Goal: Navigation & Orientation: Understand site structure

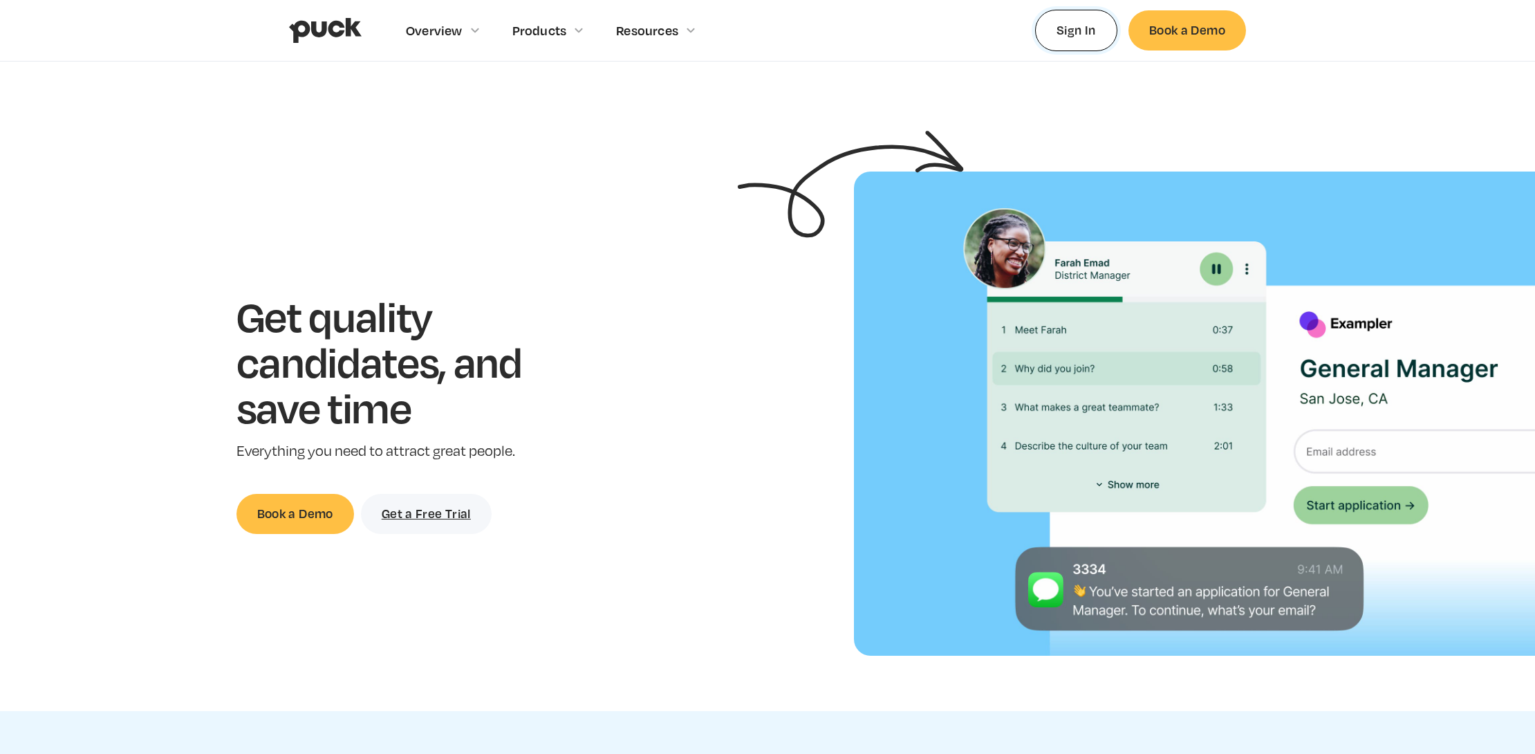
click at [1078, 31] on link "Sign In" at bounding box center [1076, 30] width 82 height 41
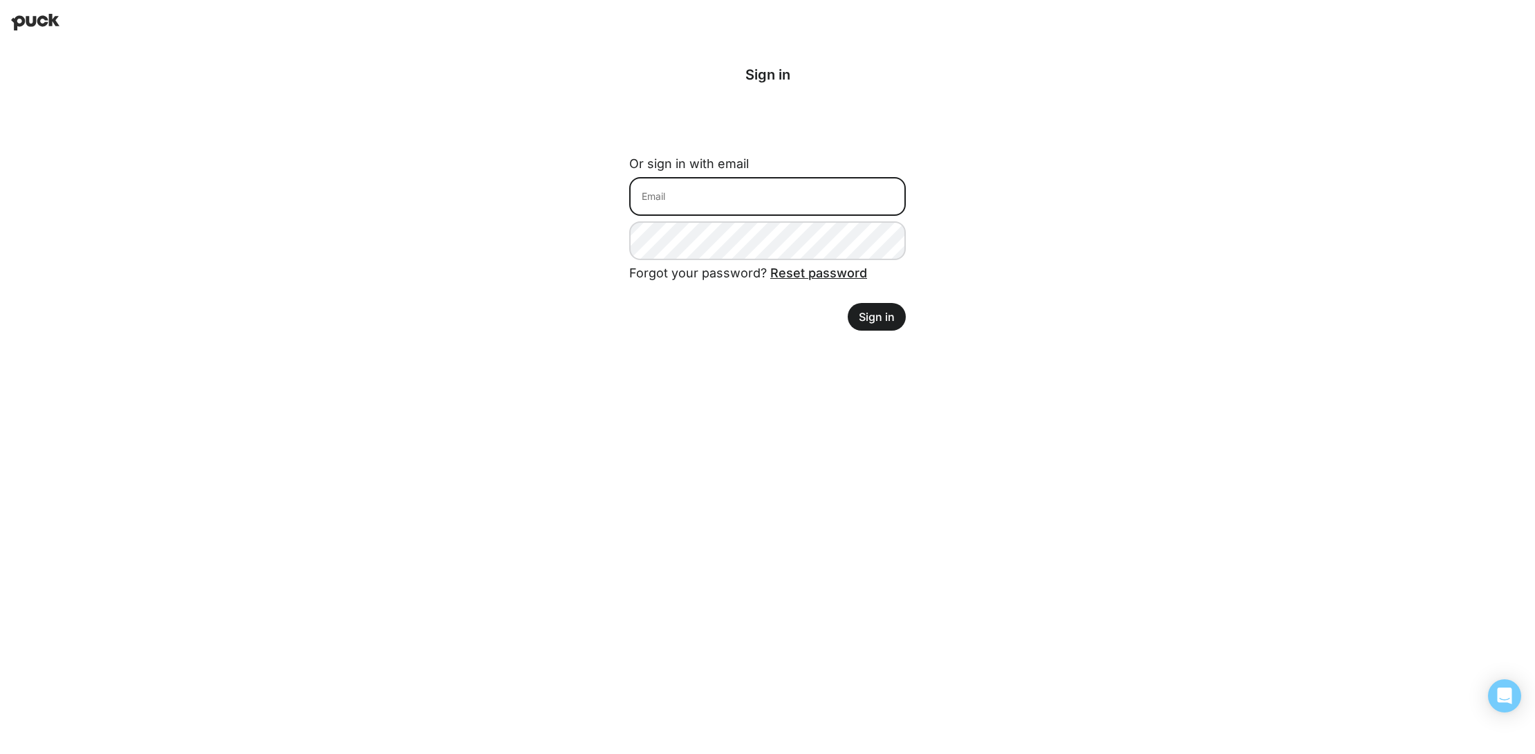
click at [793, 196] on input at bounding box center [767, 196] width 277 height 39
type input "[PERSON_NAME][EMAIL_ADDRESS][DOMAIN_NAME]"
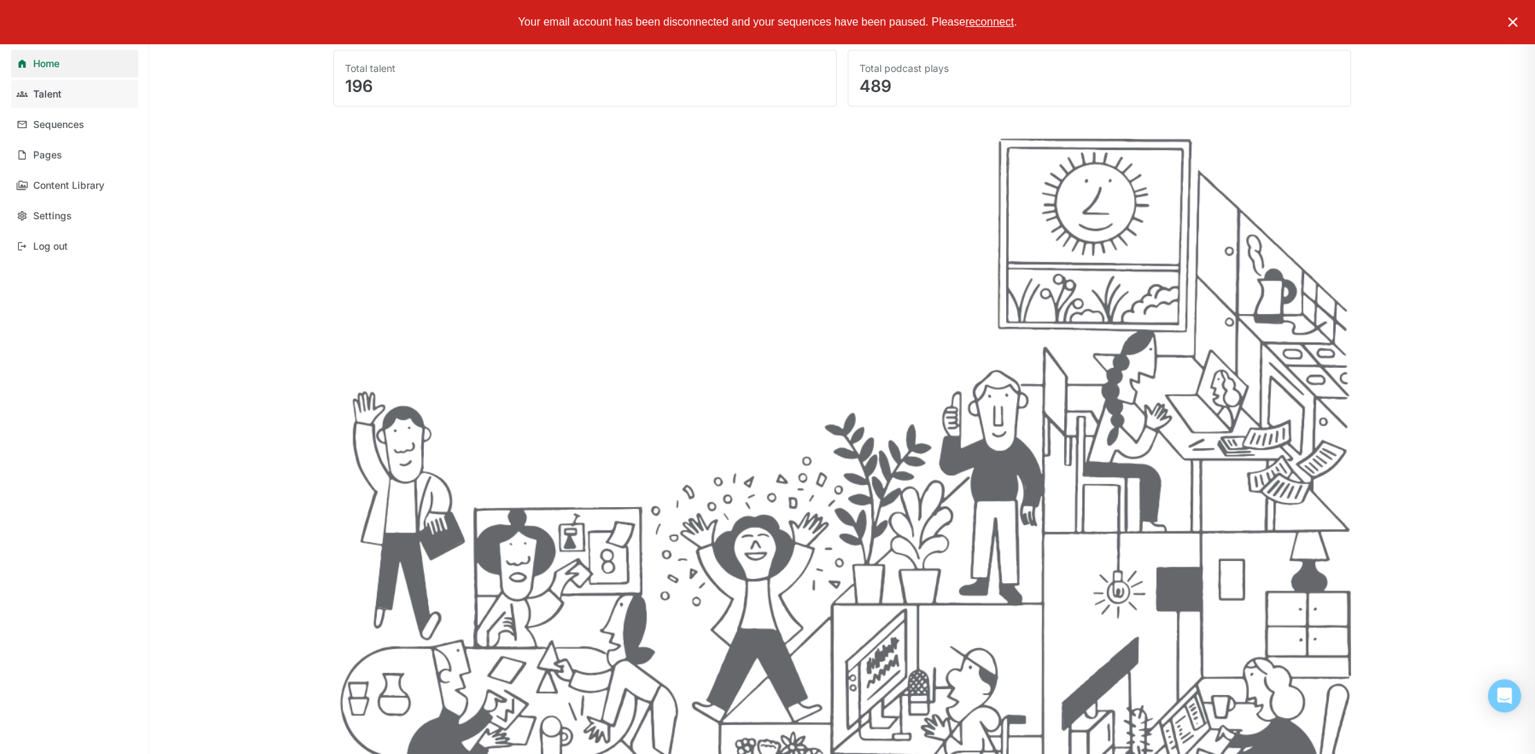
click at [69, 98] on link "Talent" at bounding box center [74, 94] width 127 height 28
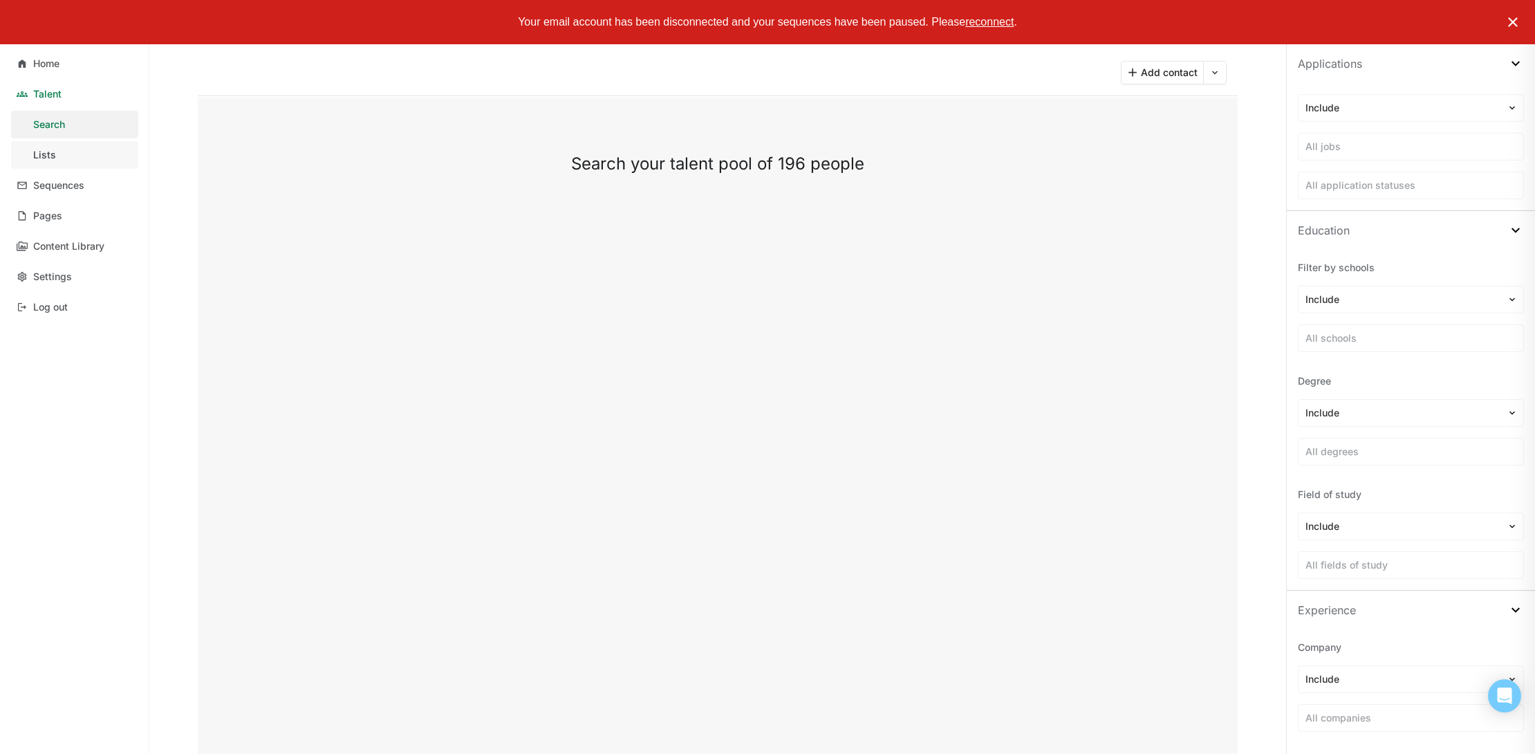
click at [71, 154] on link "Lists" at bounding box center [74, 155] width 127 height 28
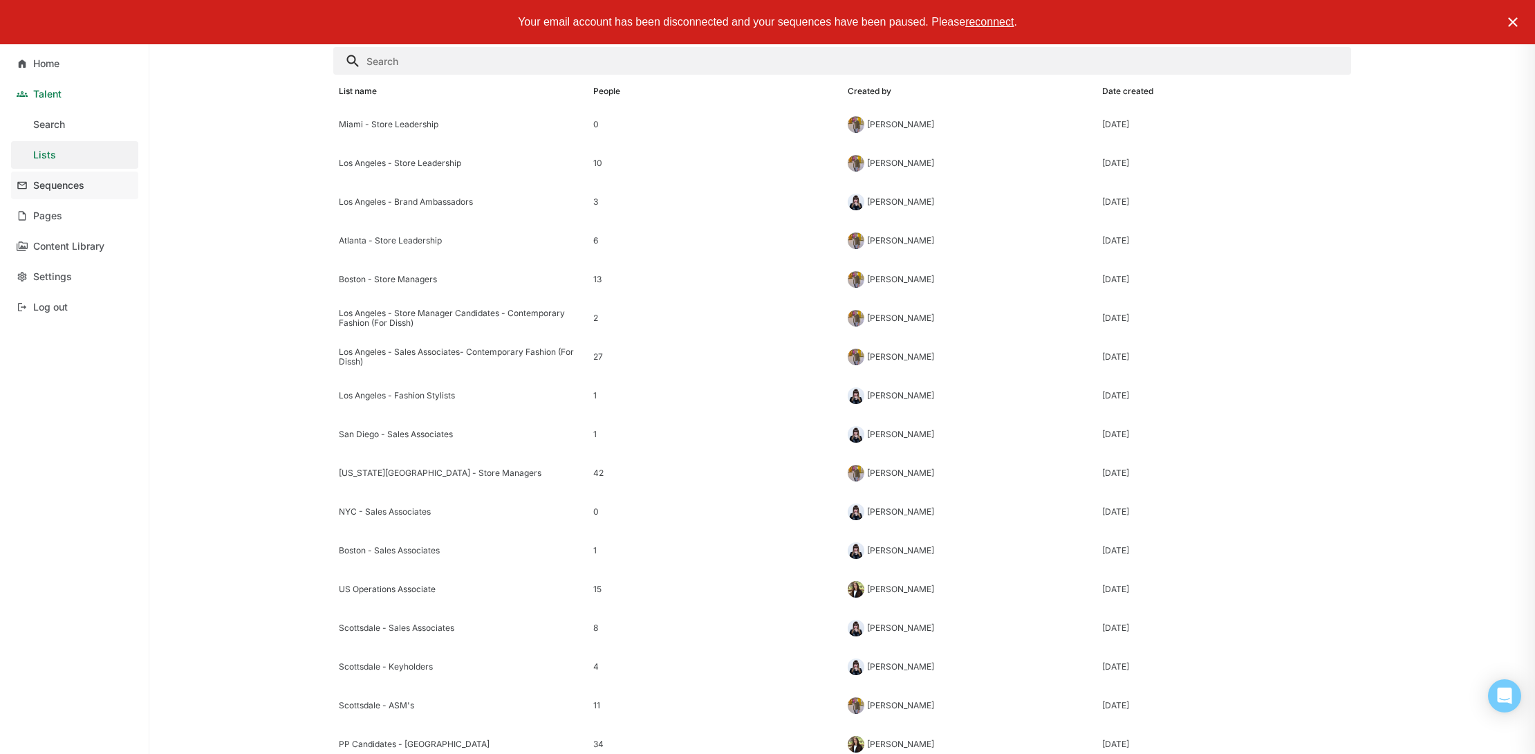
click at [69, 186] on div "Sequences" at bounding box center [58, 186] width 51 height 12
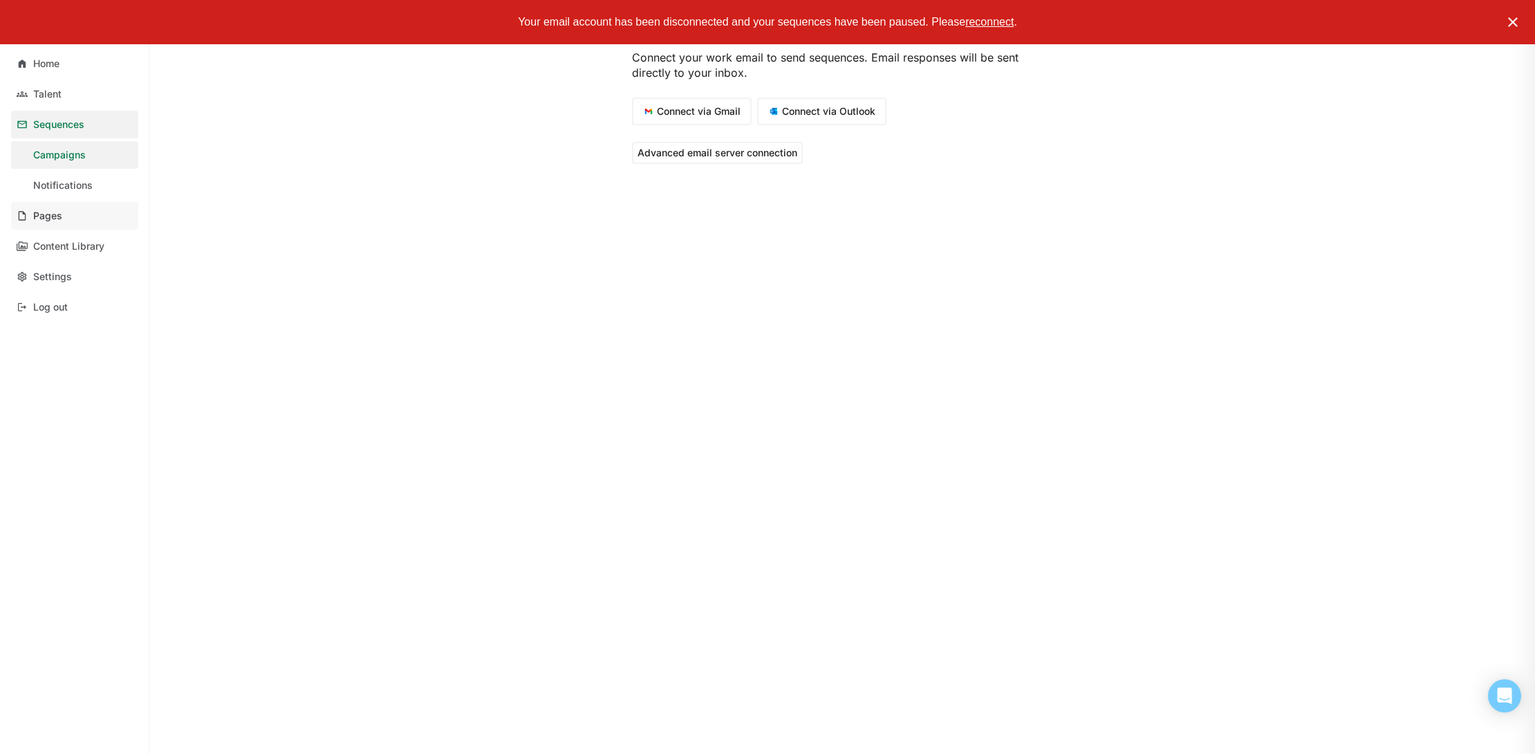
click at [66, 215] on link "Pages" at bounding box center [74, 216] width 127 height 28
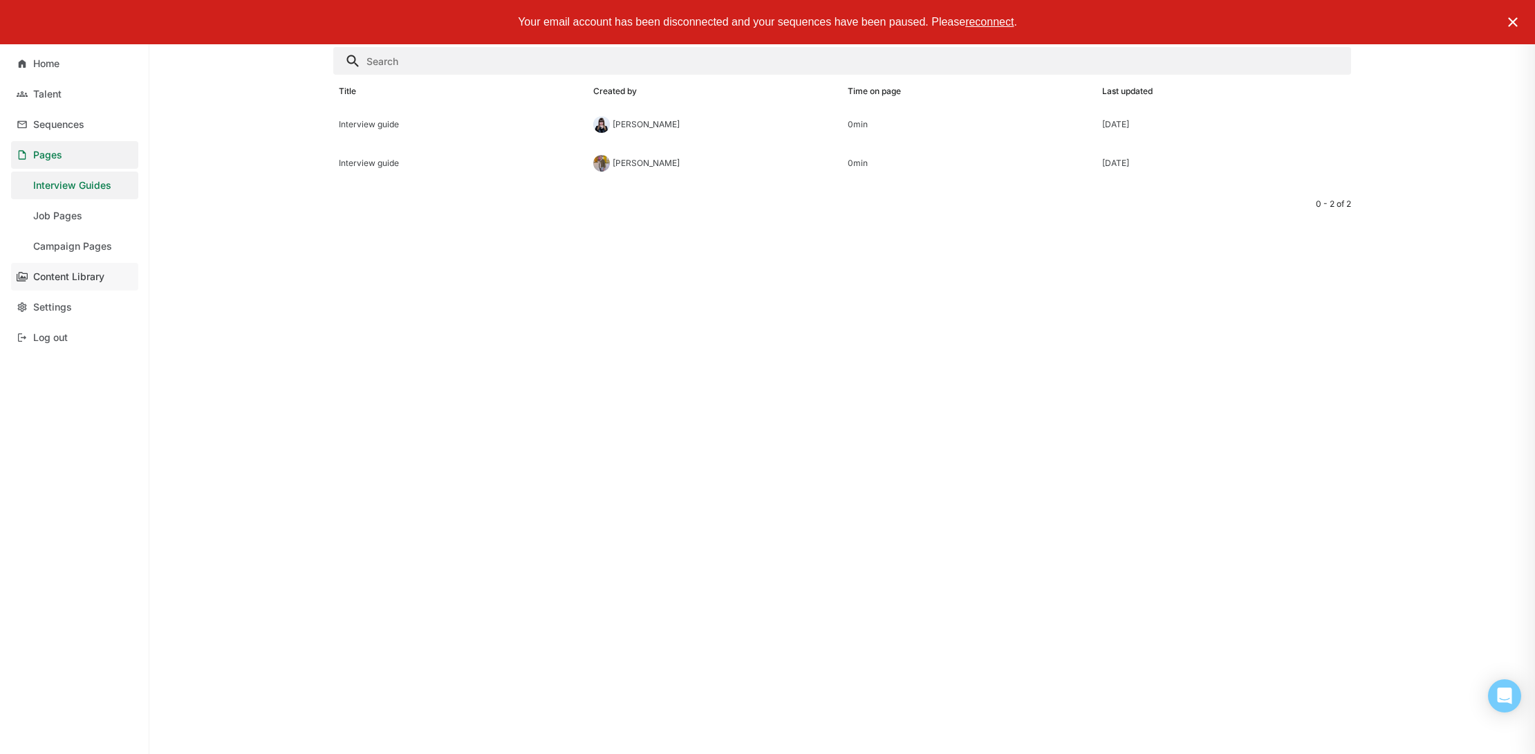
click at [83, 281] on div "Content Library" at bounding box center [68, 277] width 71 height 12
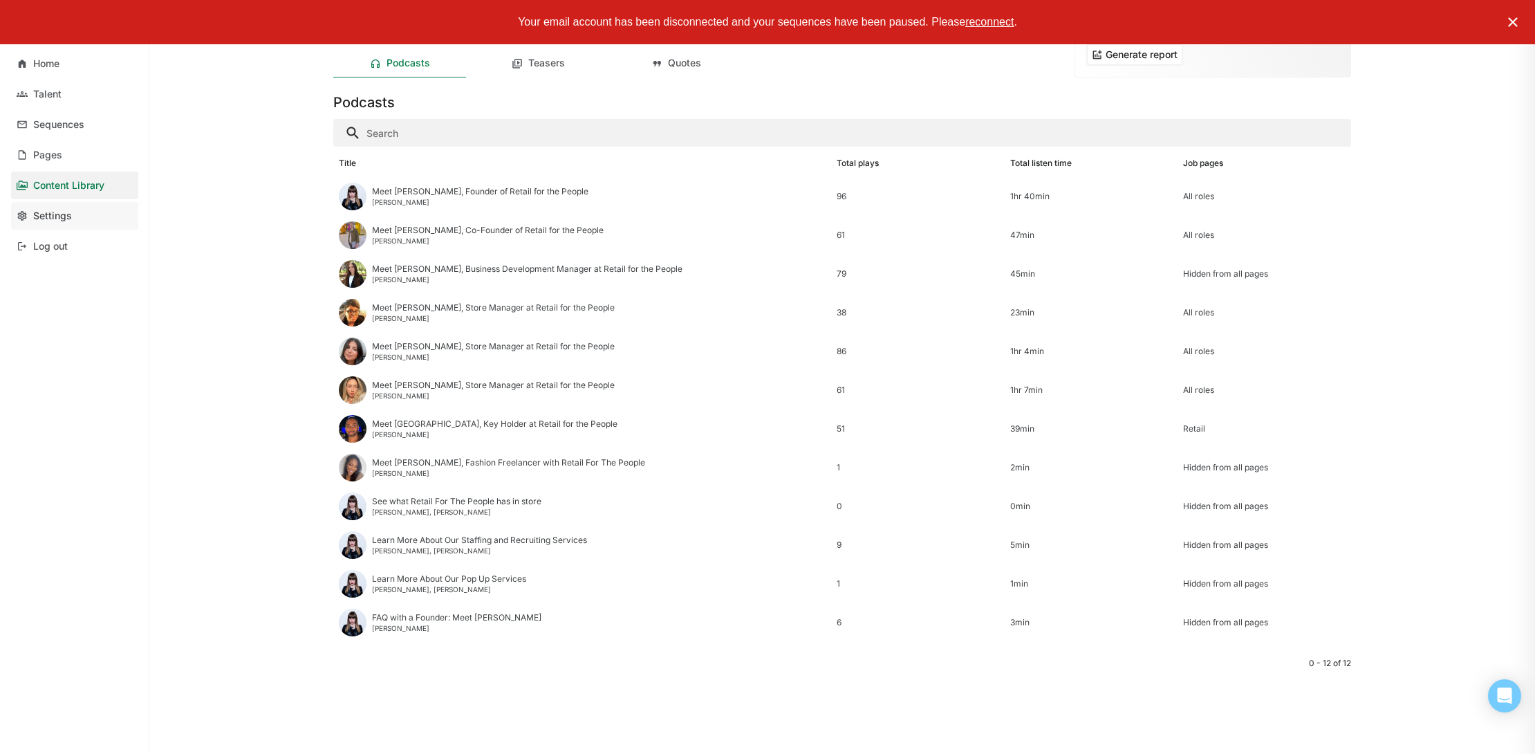
click at [75, 216] on link "Settings" at bounding box center [74, 216] width 127 height 28
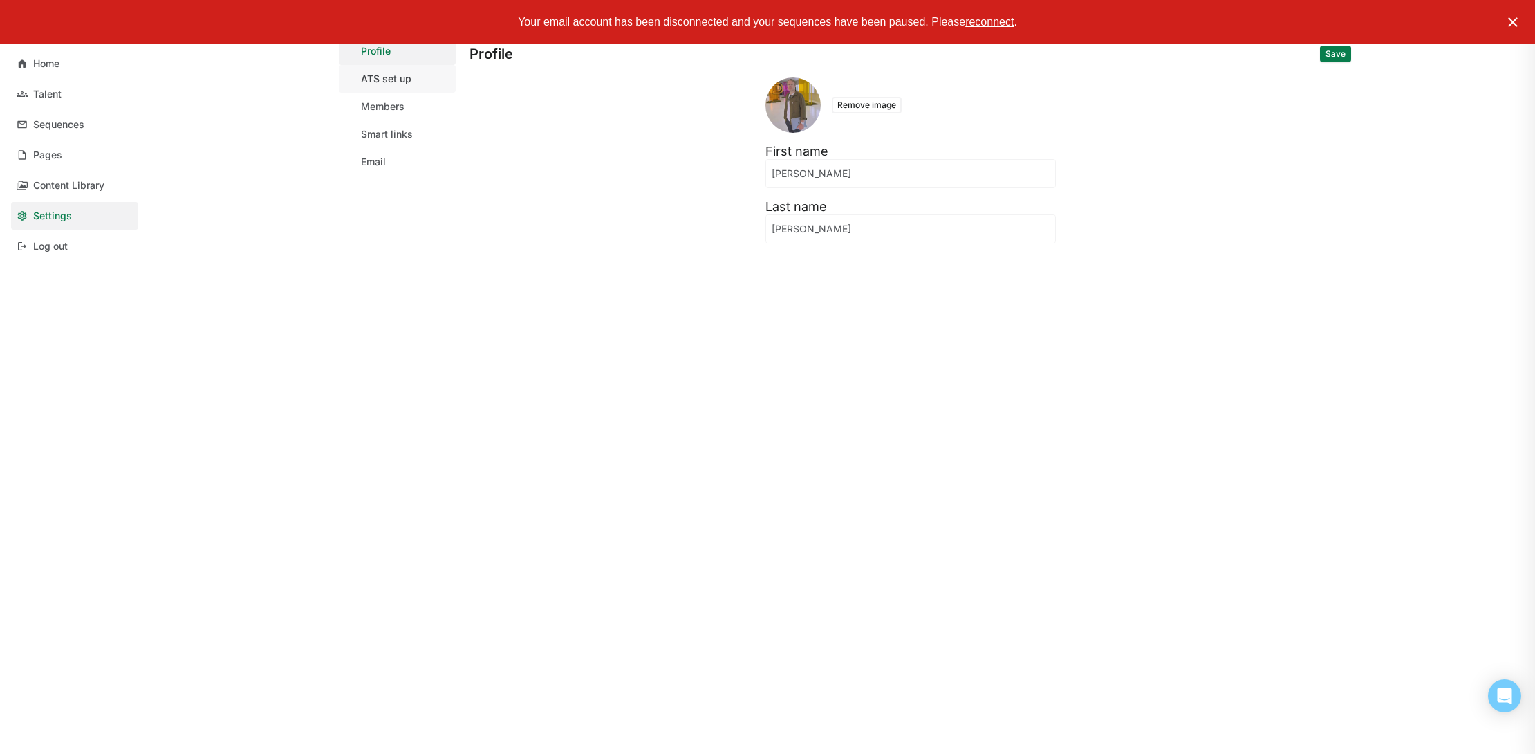
click at [391, 82] on div "ATS set up" at bounding box center [386, 79] width 50 height 12
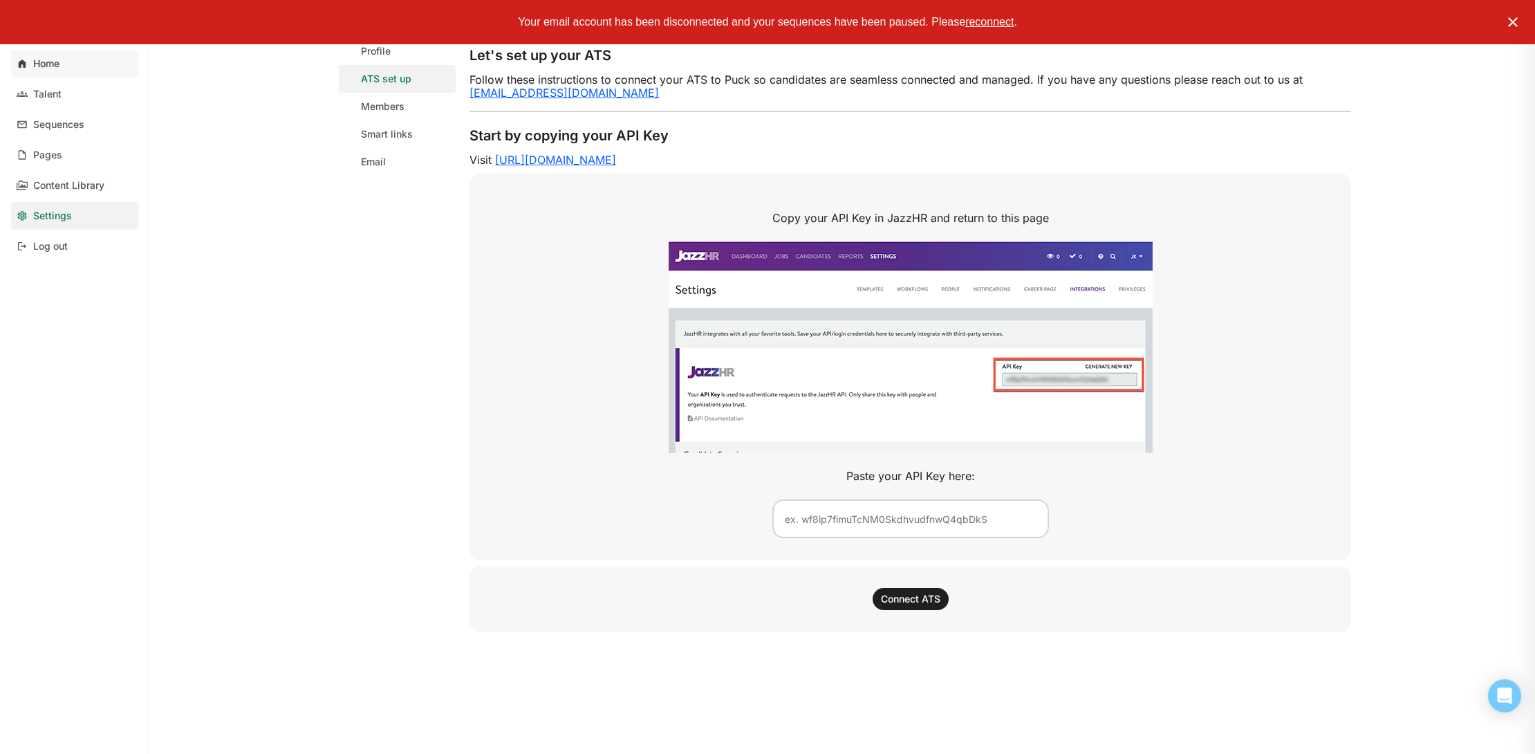
click at [61, 63] on link "Home" at bounding box center [74, 64] width 127 height 28
